Goal: Task Accomplishment & Management: Use online tool/utility

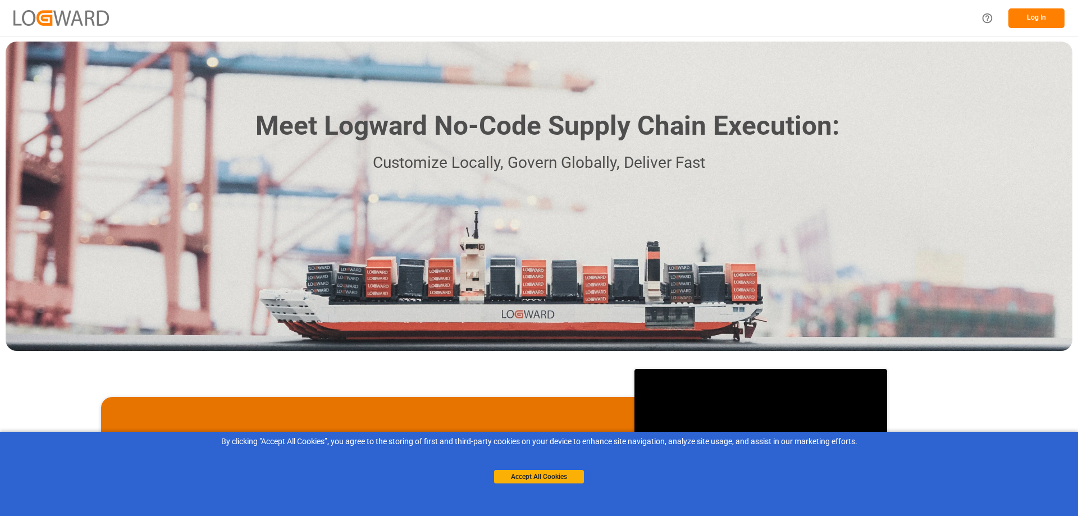
click at [535, 486] on div "By clicking "Accept All Cookies”, you agree to the storing of first and third-p…" at bounding box center [539, 460] width 1078 height 56
click at [1036, 11] on button "Log In" at bounding box center [1036, 18] width 56 height 20
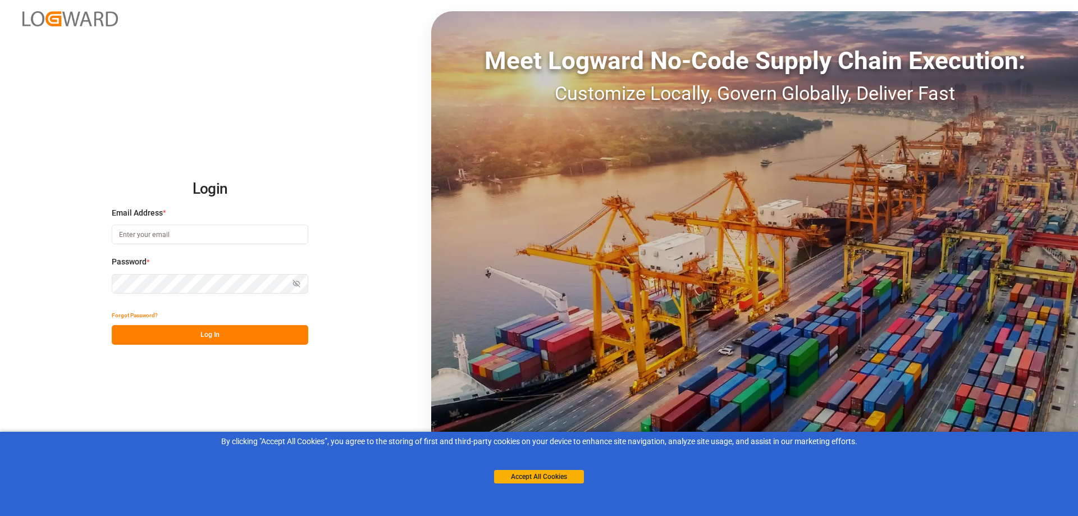
type input "[EMAIL_ADDRESS][PERSON_NAME][DOMAIN_NAME]"
click at [191, 339] on button "Log In" at bounding box center [210, 335] width 197 height 20
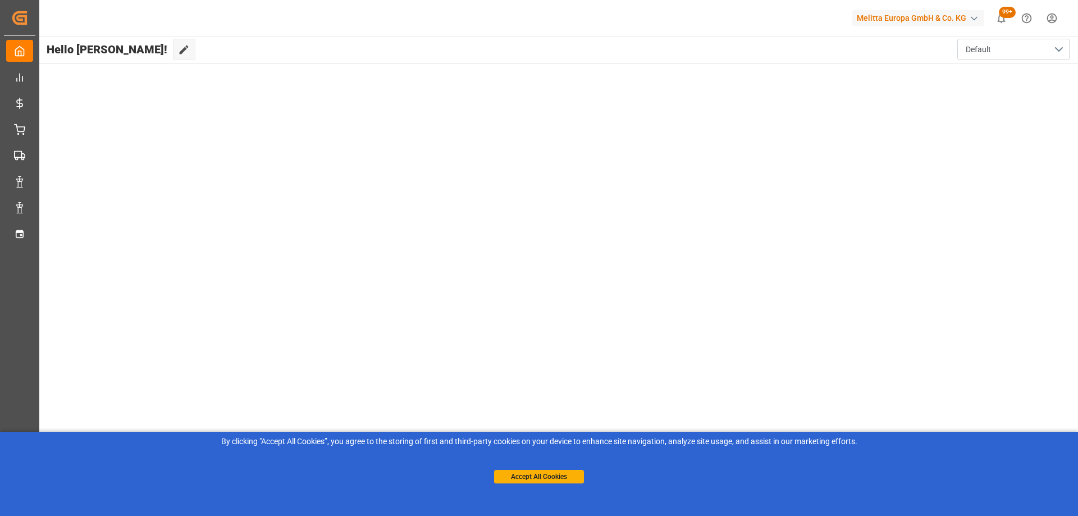
click at [538, 468] on div "Accept All Cookies" at bounding box center [539, 466] width 90 height 36
click at [533, 478] on button "Accept All Cookies" at bounding box center [539, 476] width 90 height 13
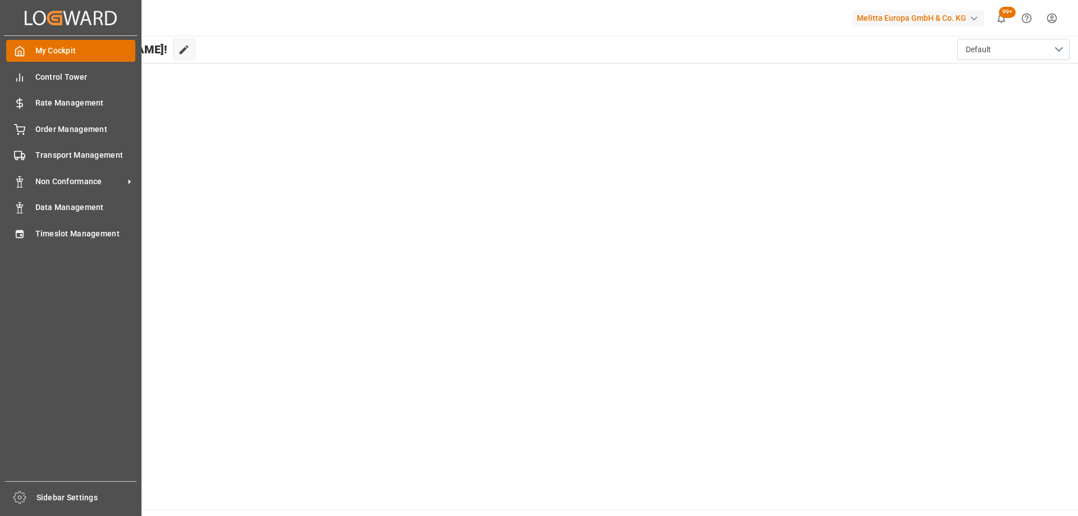
click at [25, 53] on icon at bounding box center [19, 50] width 11 height 11
click at [61, 76] on span "Control Tower" at bounding box center [85, 77] width 101 height 12
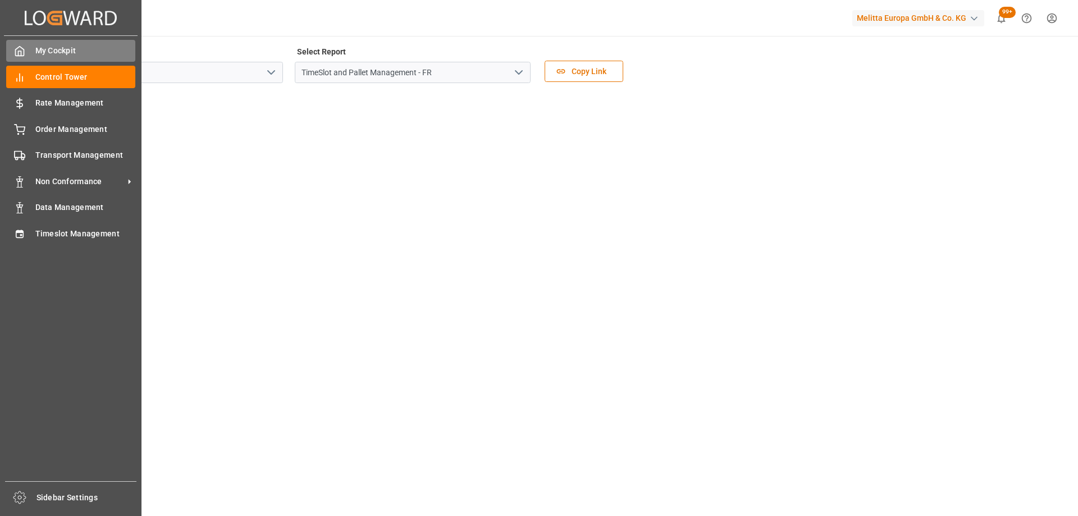
click at [29, 43] on div "My Cockpit My Cockpit" at bounding box center [70, 51] width 129 height 22
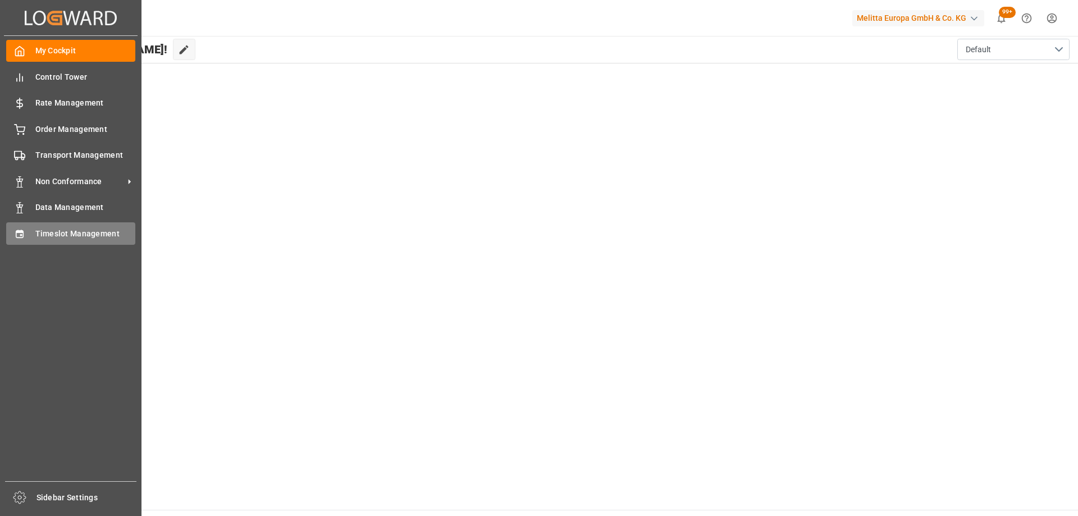
click at [73, 239] on span "Timeslot Management" at bounding box center [85, 234] width 101 height 12
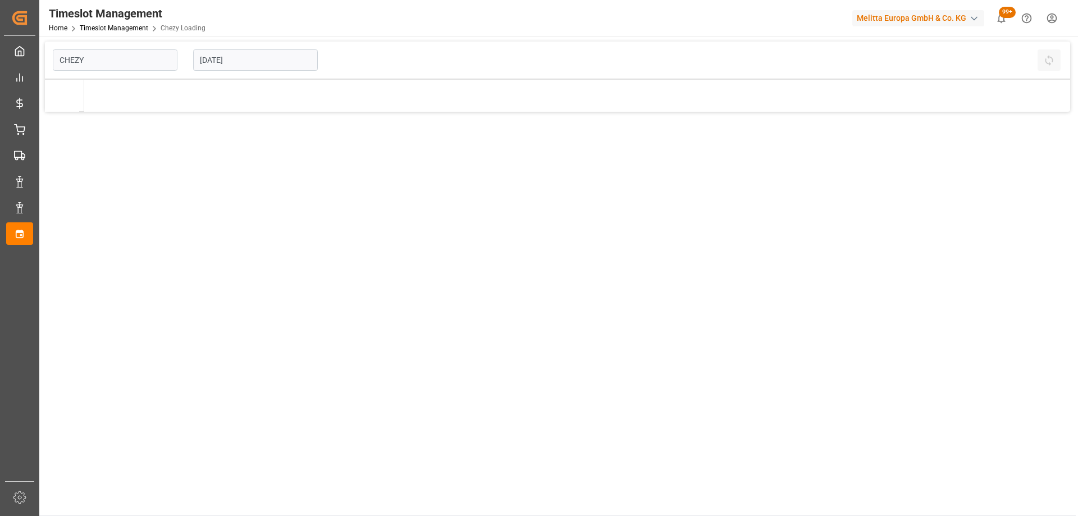
type input "Chezy Loading"
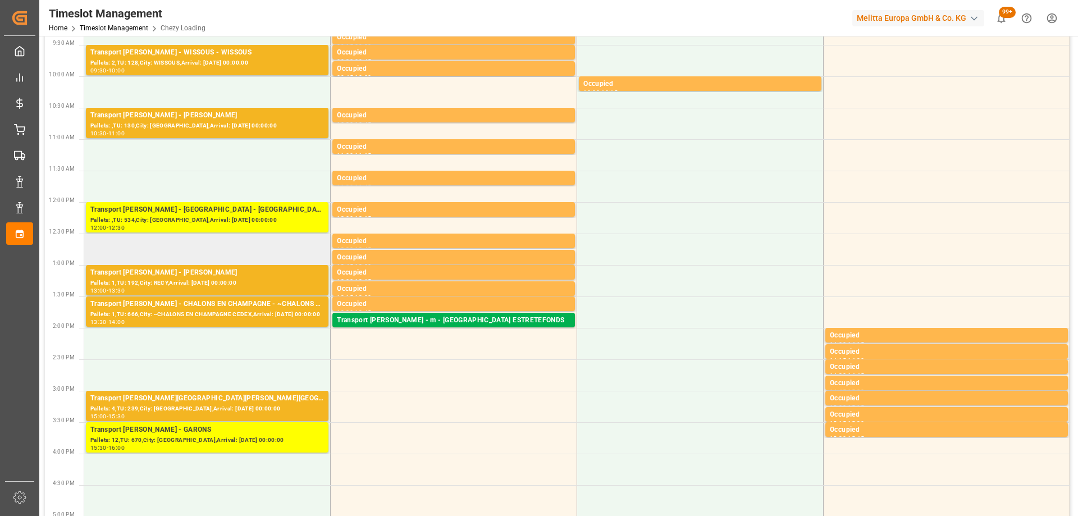
scroll to position [225, 0]
